Goal: Check status: Check status

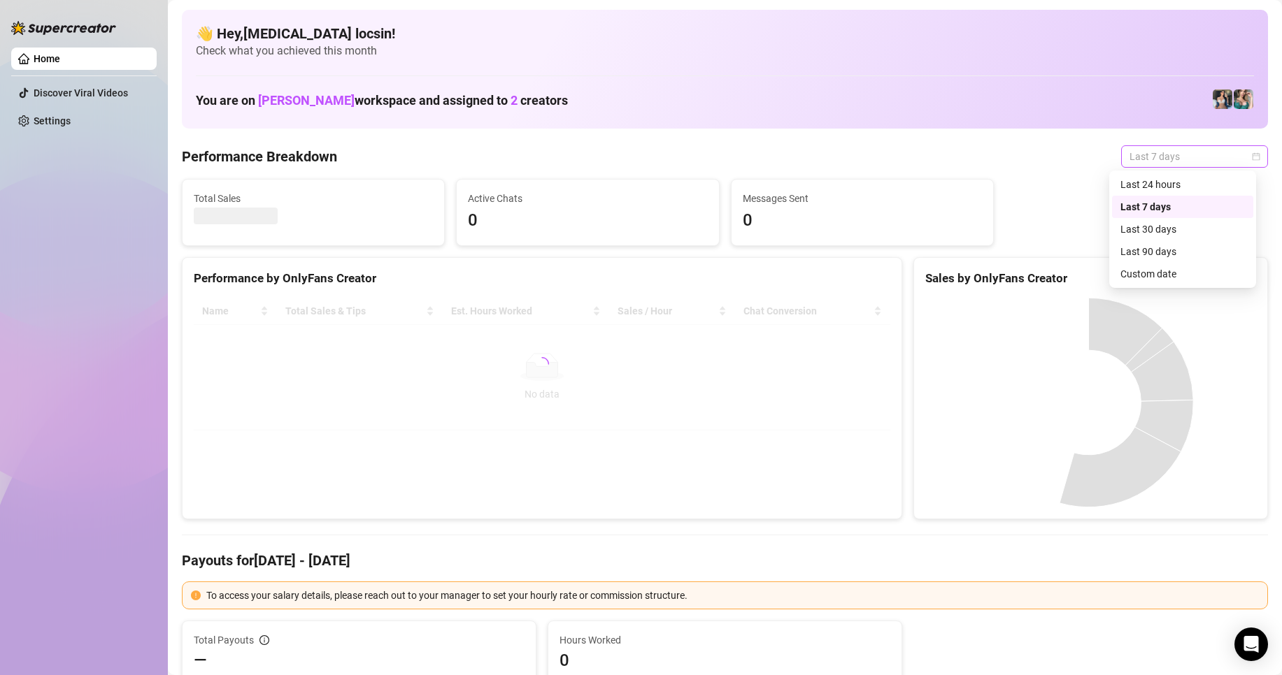
click at [1163, 164] on span "Last 7 days" at bounding box center [1194, 156] width 130 height 21
click at [1146, 273] on div "Custom date" at bounding box center [1182, 273] width 124 height 15
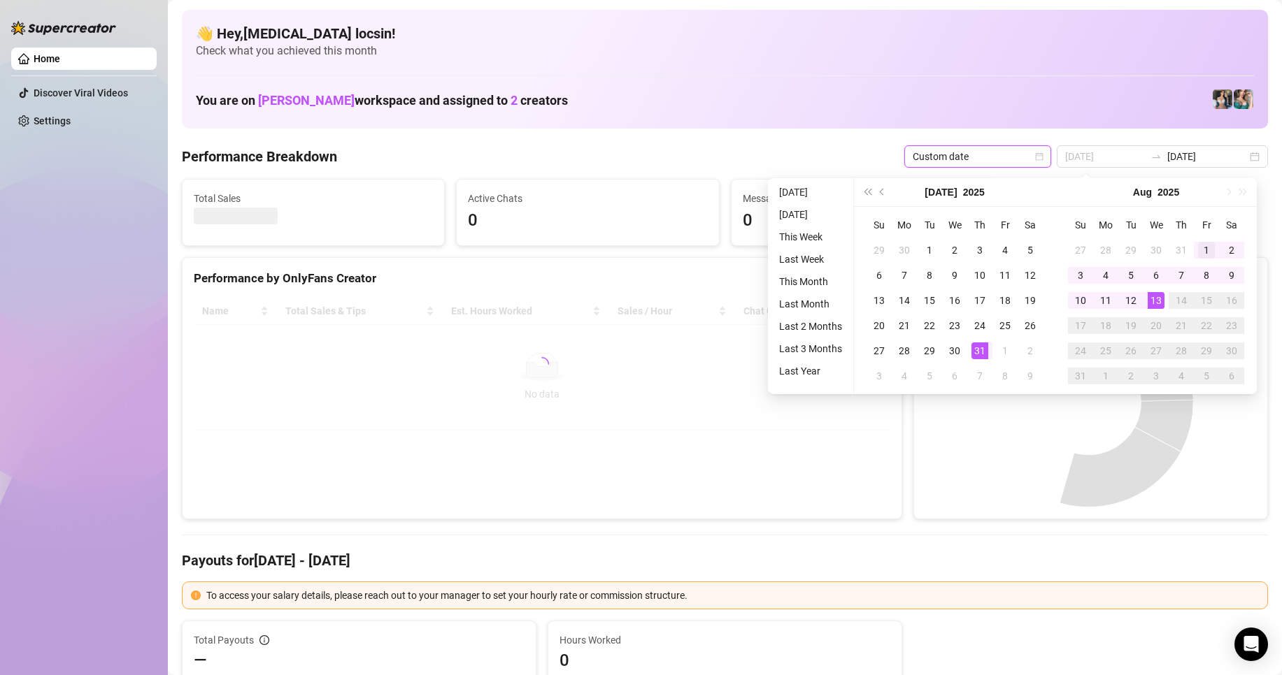
type input "[DATE]"
drag, startPoint x: 1203, startPoint y: 245, endPoint x: 1192, endPoint y: 261, distance: 19.0
click at [1203, 245] on div "1" at bounding box center [1206, 250] width 17 height 17
type input "[DATE]"
drag, startPoint x: 1163, startPoint y: 292, endPoint x: 1112, endPoint y: 278, distance: 52.9
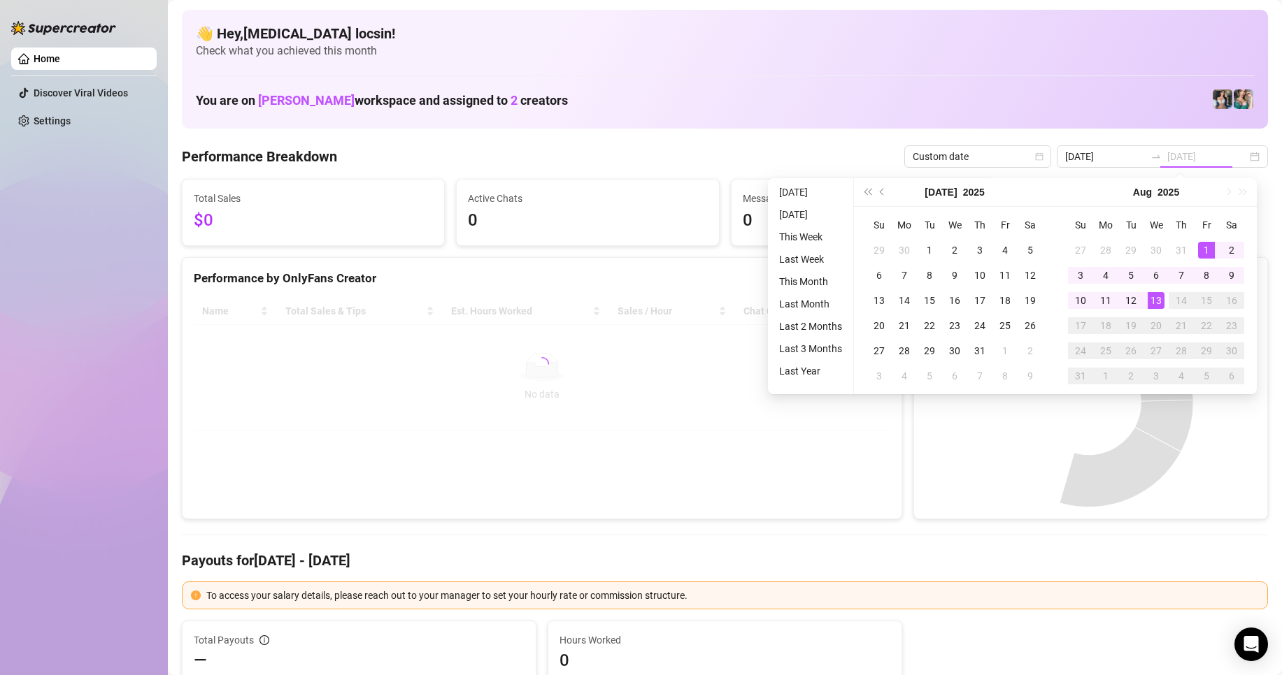
click at [1163, 292] on td "13" at bounding box center [1155, 300] width 25 height 25
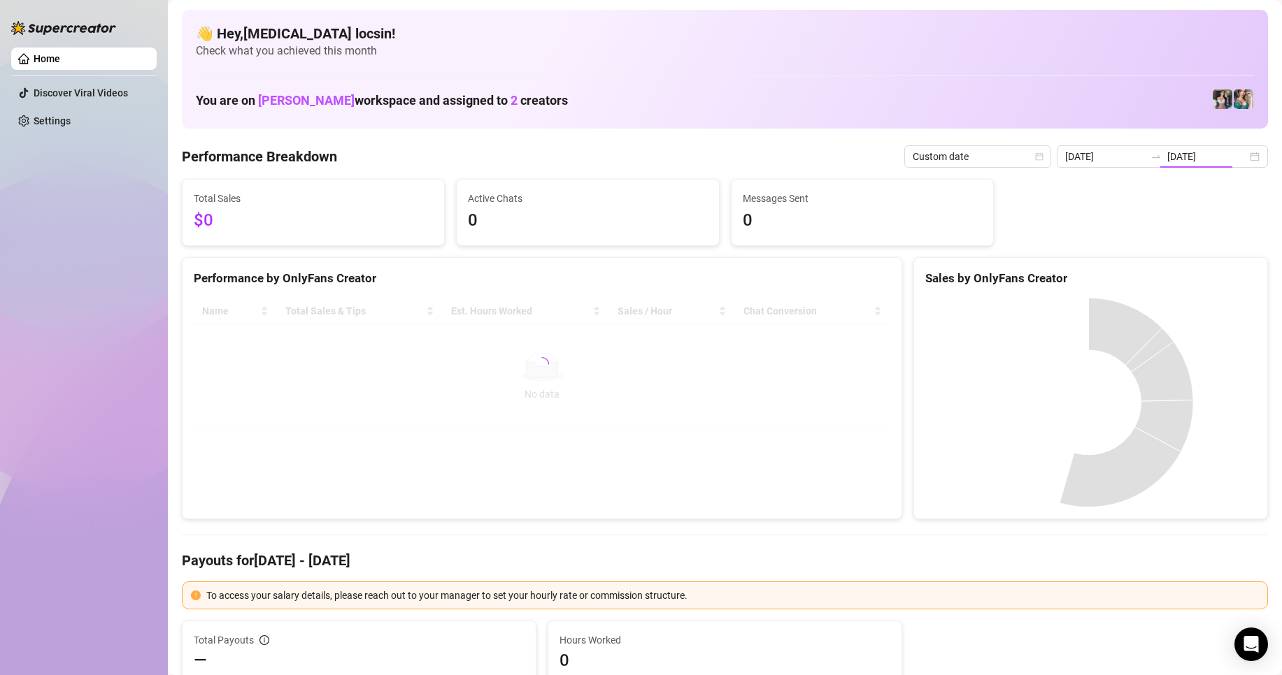
type input "[DATE]"
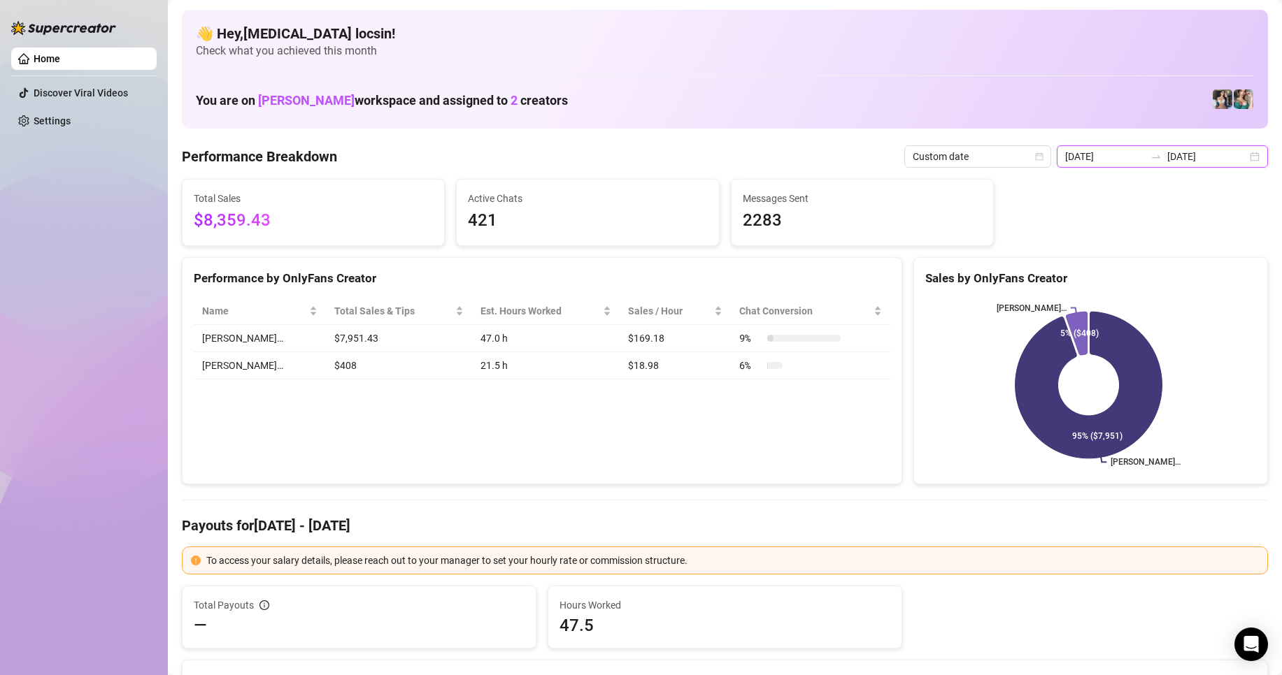
click at [1225, 155] on input "[DATE]" at bounding box center [1207, 156] width 80 height 15
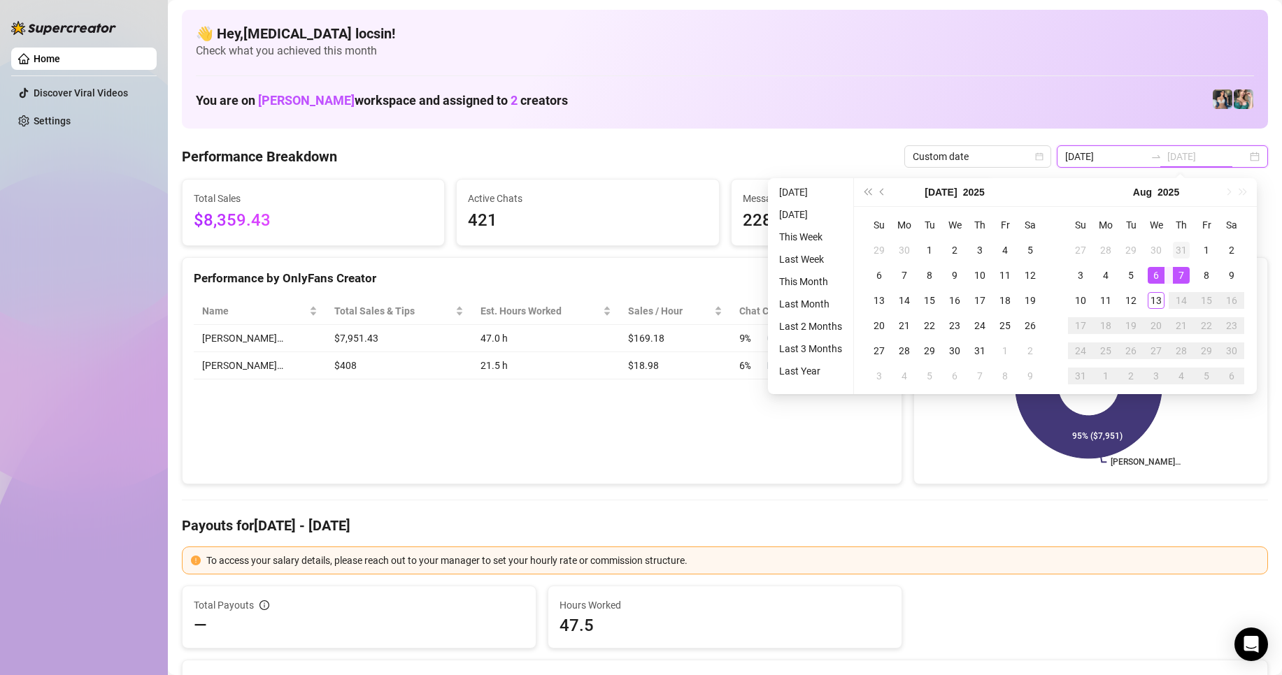
type input "[DATE]"
click at [1191, 252] on td "31" at bounding box center [1180, 250] width 25 height 25
click at [1233, 190] on button "Next month (PageDown)" at bounding box center [1226, 192] width 15 height 28
type input "[DATE]"
click at [1203, 251] on div "1" at bounding box center [1206, 250] width 17 height 17
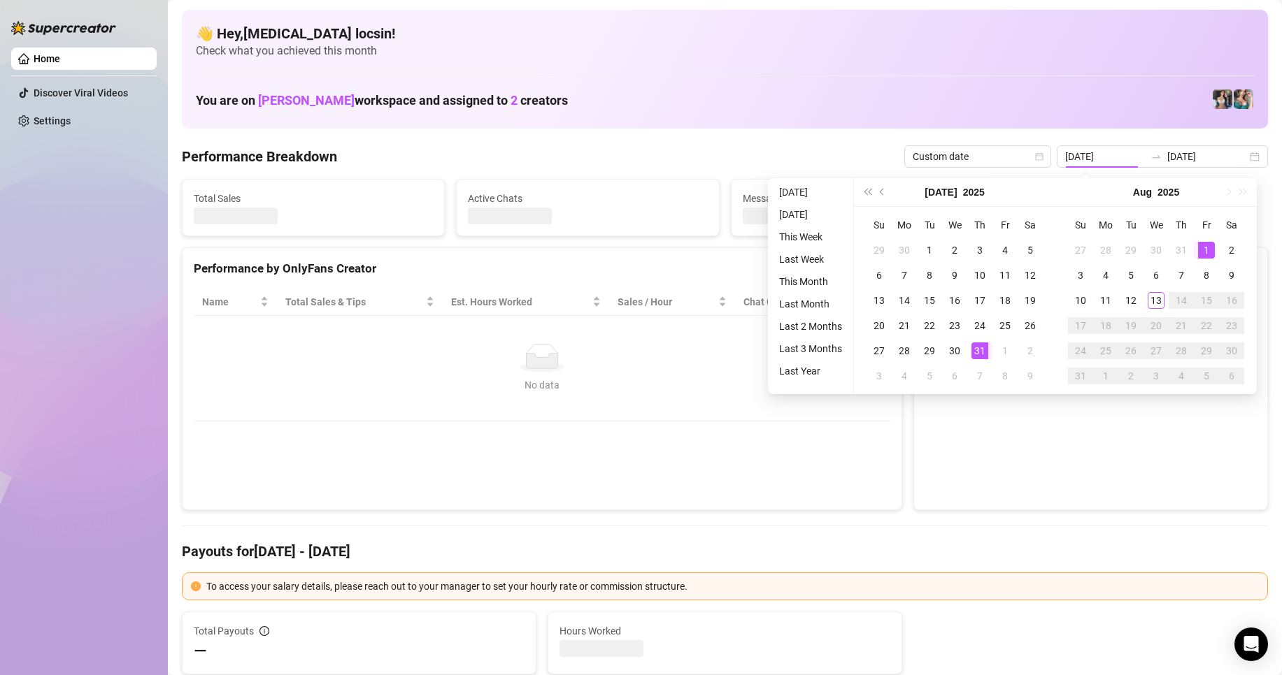
type input "[DATE]"
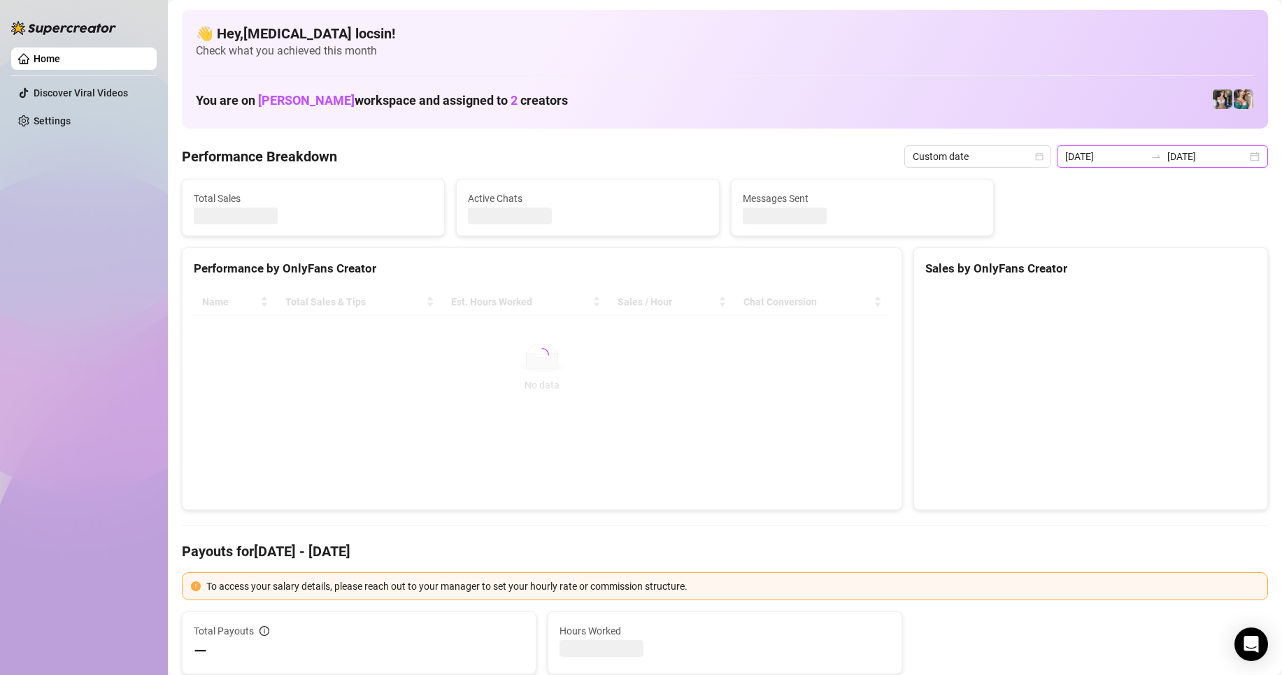
click at [1196, 155] on input "[DATE]" at bounding box center [1207, 156] width 80 height 15
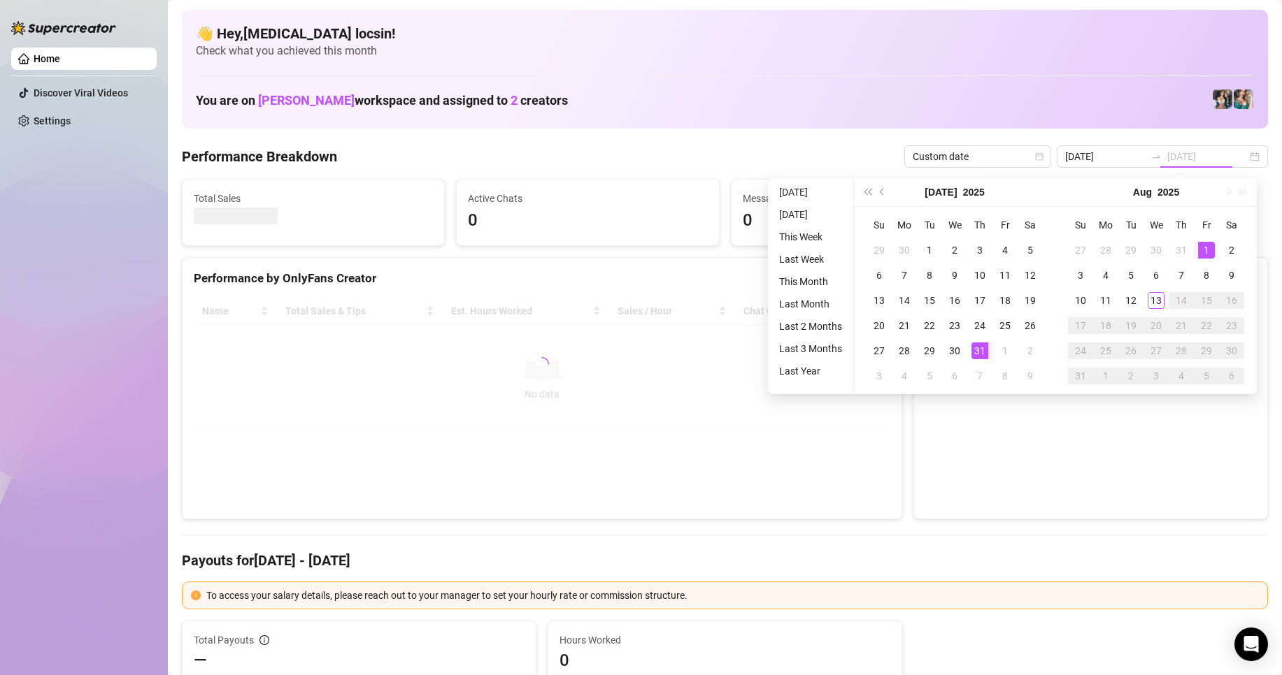
click at [1203, 243] on div "1" at bounding box center [1206, 250] width 17 height 17
type input "[DATE]"
click at [1154, 296] on div "13" at bounding box center [1155, 300] width 17 height 17
type input "[DATE]"
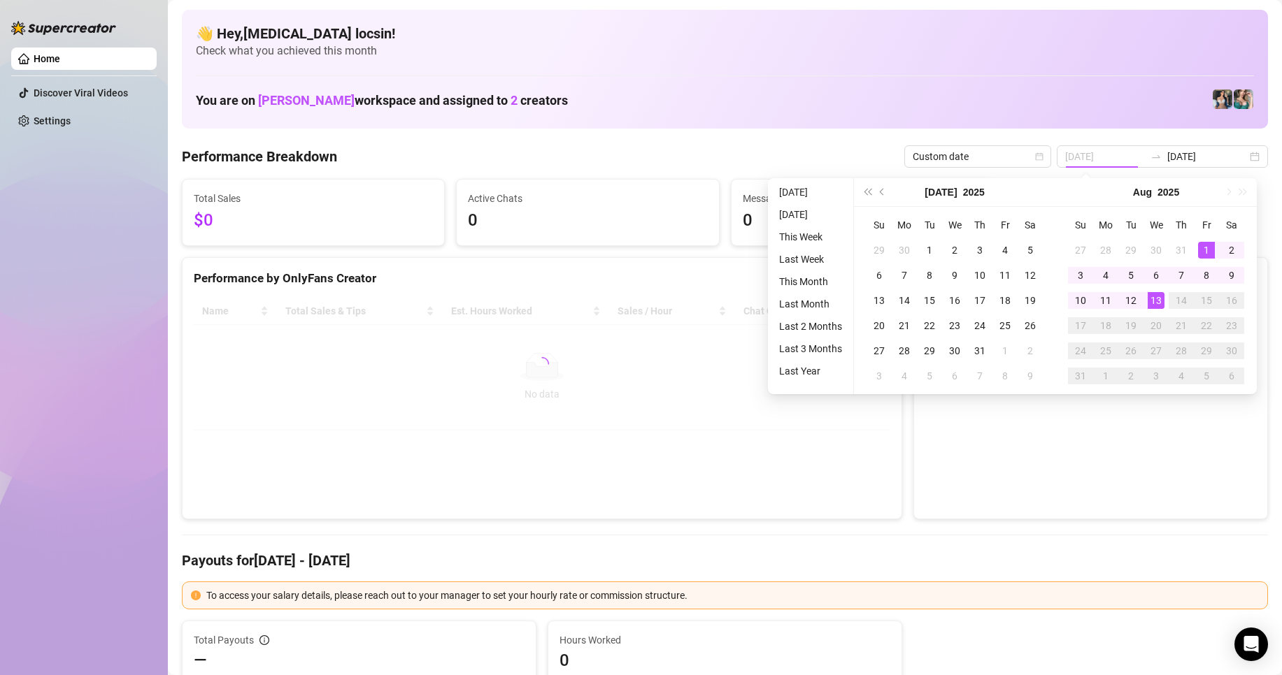
type input "[DATE]"
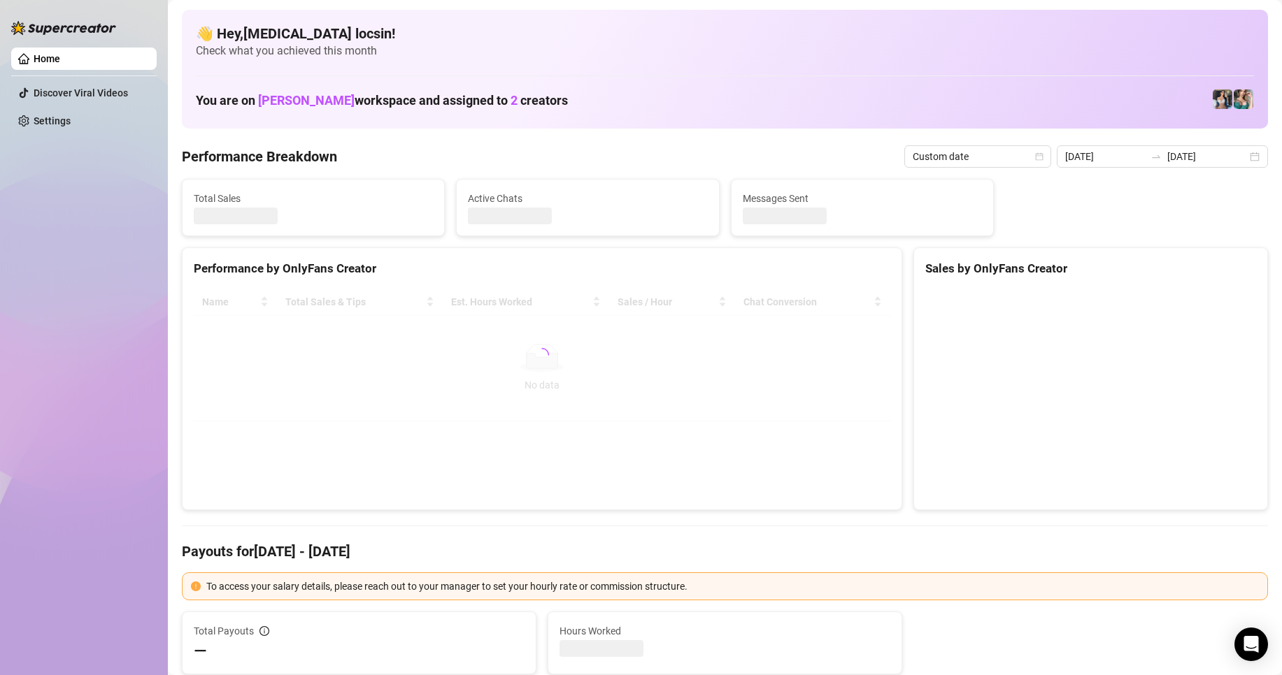
click at [231, 159] on Breakdown "Performance Breakdown" at bounding box center [259, 157] width 155 height 20
